Goal: Task Accomplishment & Management: Manage account settings

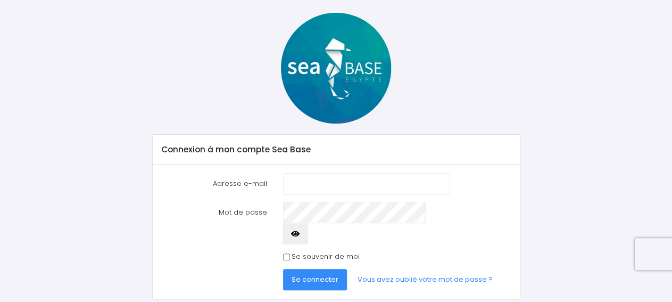
scroll to position [57, 0]
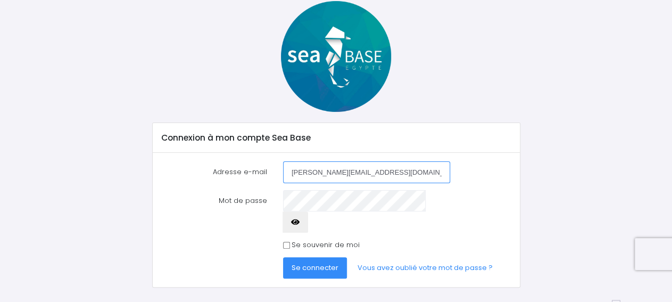
type input "[PERSON_NAME][EMAIL_ADDRESS][DOMAIN_NAME]"
click at [308, 211] on button "button" at bounding box center [296, 221] width 26 height 21
click at [321, 262] on span "Se connecter" at bounding box center [315, 267] width 47 height 10
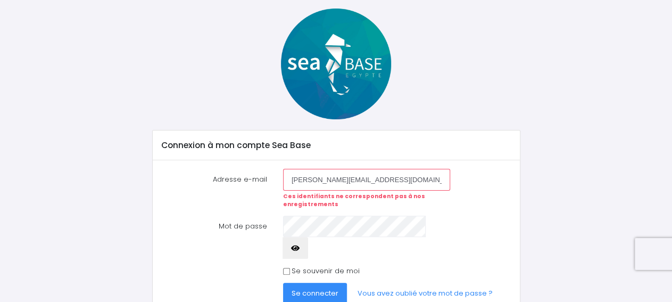
scroll to position [76, 0]
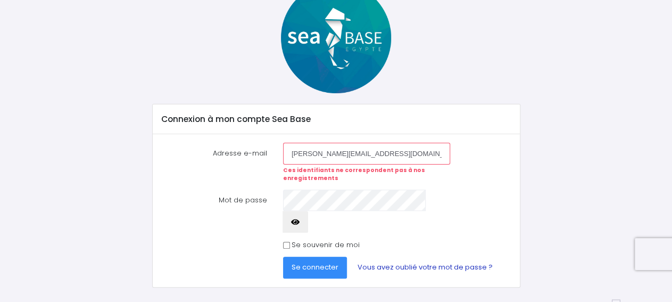
click at [386, 257] on link "Vous avez oublié votre mot de passe ?" at bounding box center [425, 267] width 152 height 21
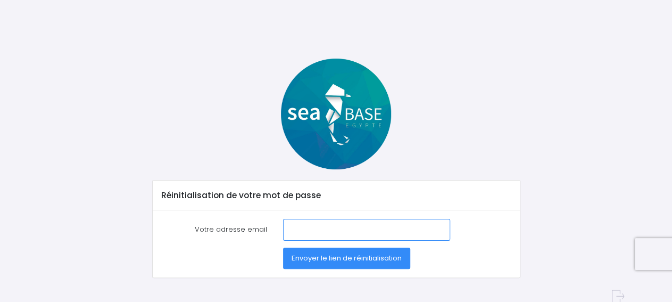
click at [305, 227] on input "Votre adresse email" at bounding box center [366, 229] width 167 height 21
type input "[PERSON_NAME][EMAIL_ADDRESS][DOMAIN_NAME]"
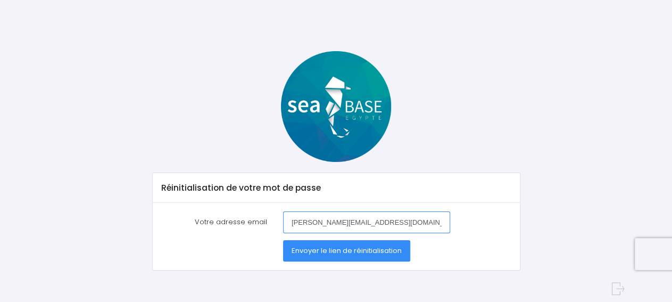
scroll to position [12, 0]
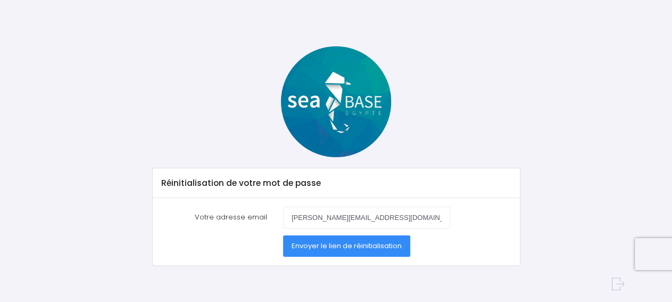
click at [353, 243] on span "Envoyer le lien de réinitialisation" at bounding box center [347, 246] width 110 height 10
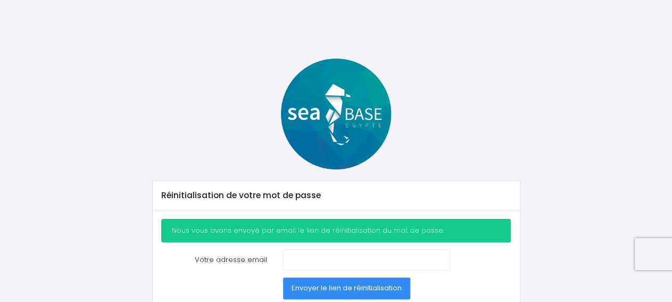
scroll to position [42, 0]
